Goal: Find specific page/section: Find specific page/section

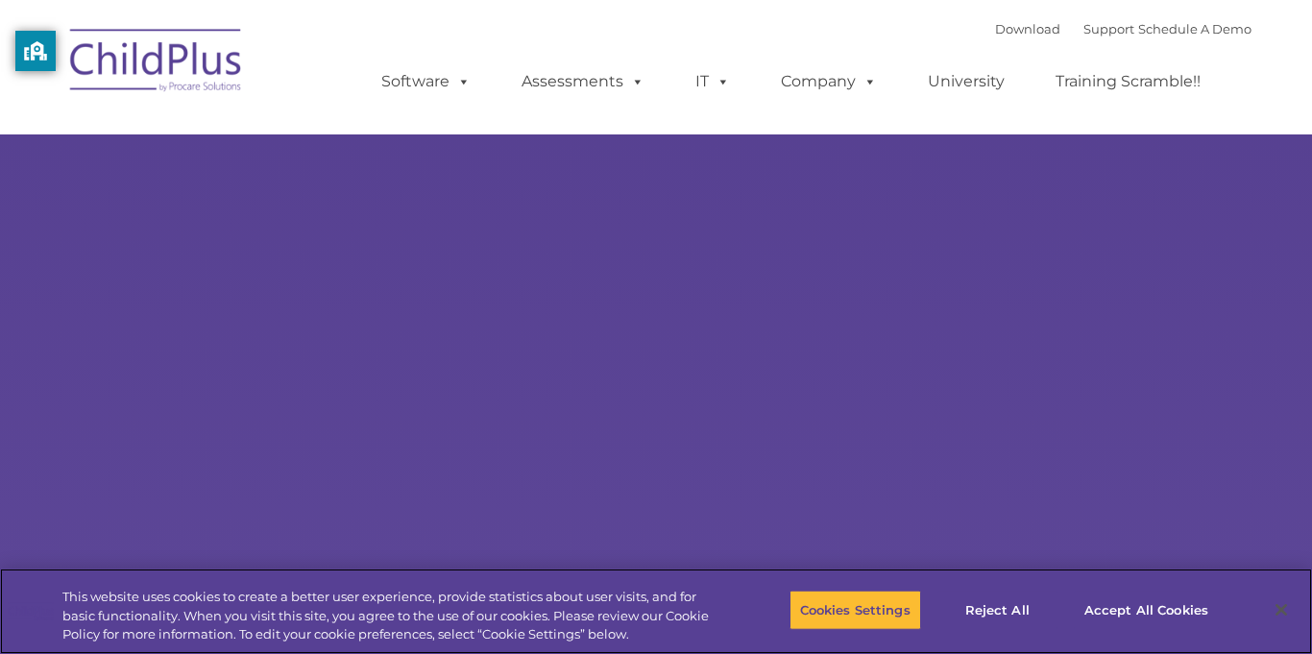
select select "MEDIUM"
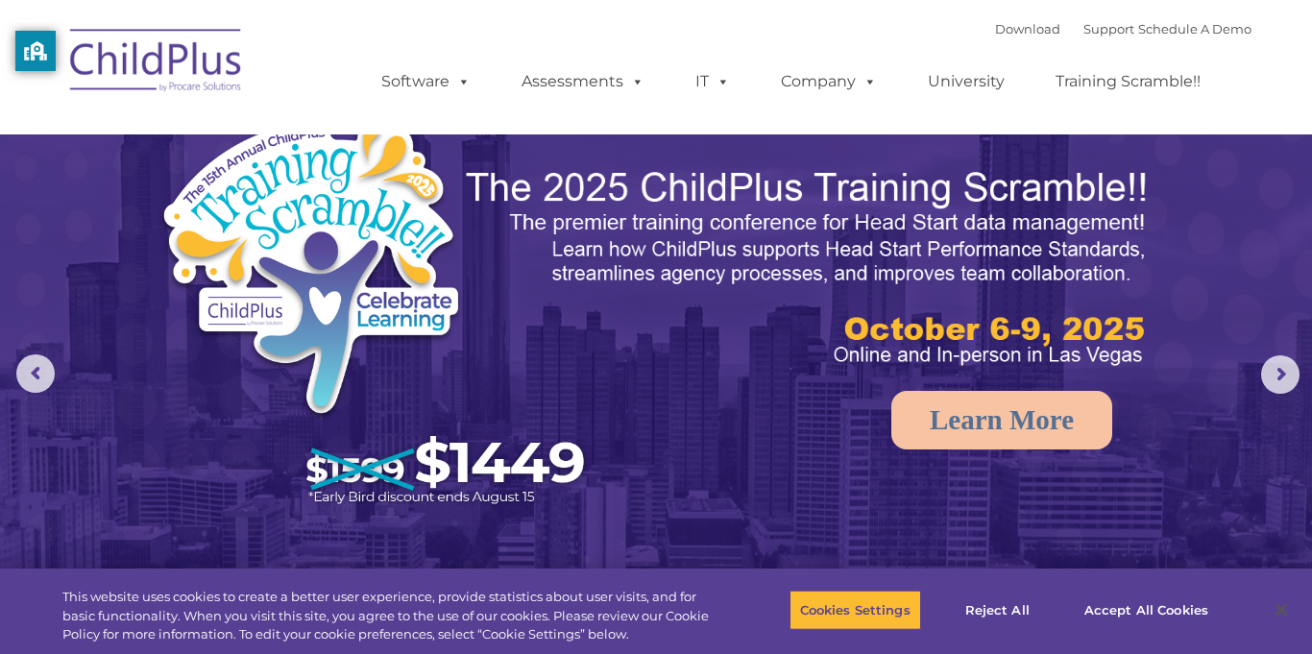
click at [120, 62] on img at bounding box center [156, 63] width 192 height 96
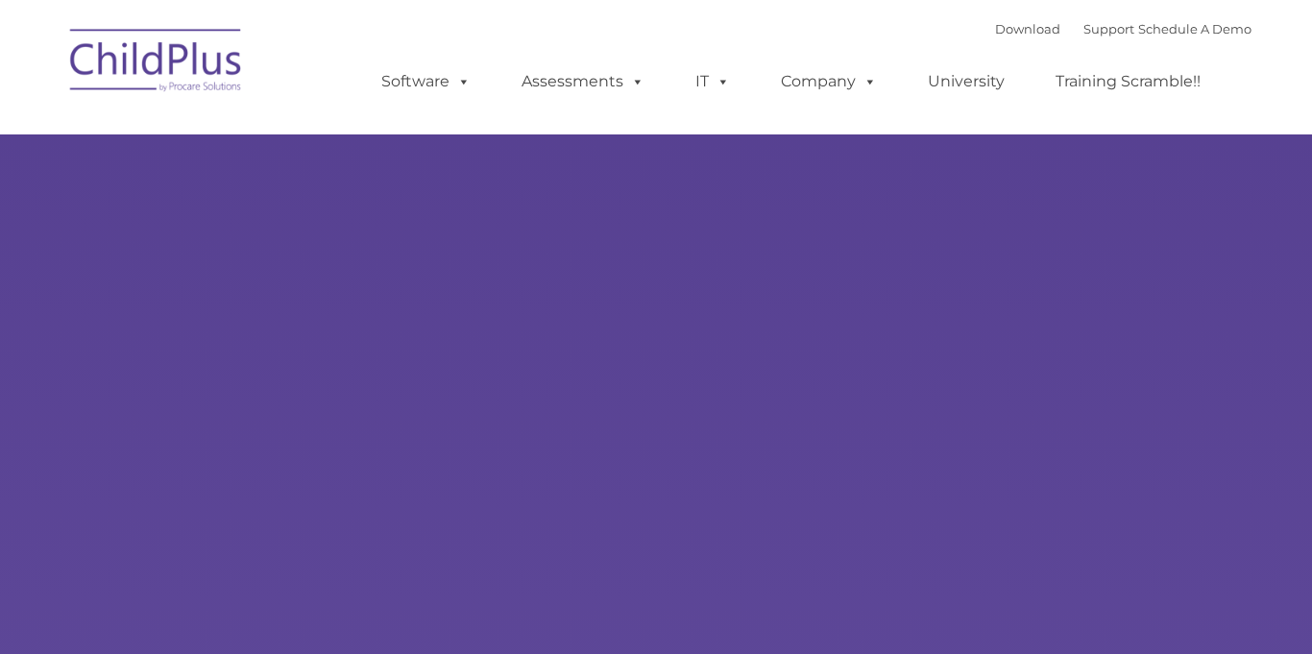
type input ""
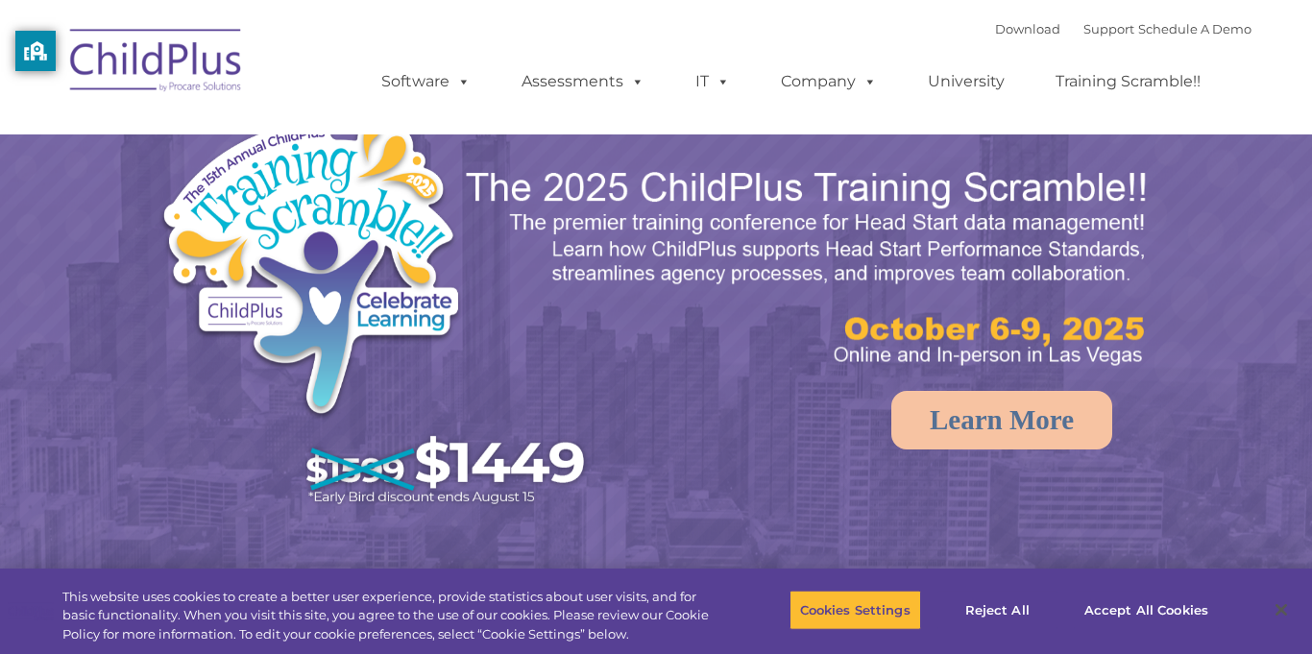
select select "MEDIUM"
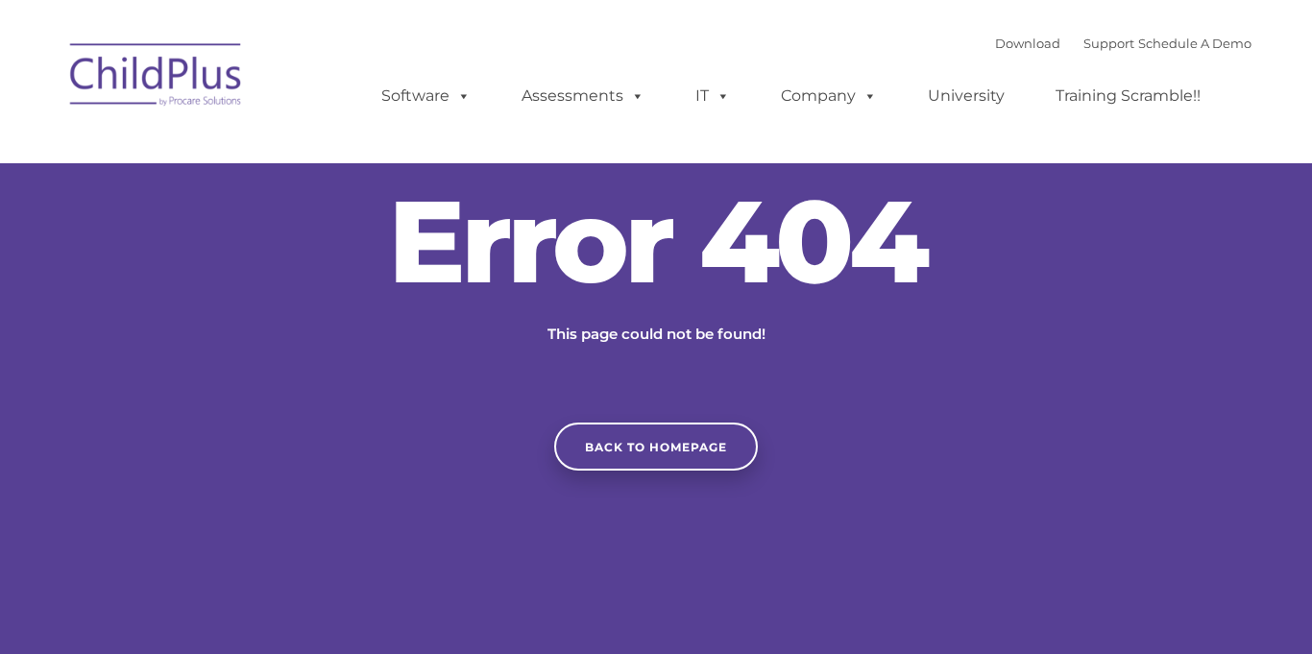
type input ""
